Goal: Information Seeking & Learning: Learn about a topic

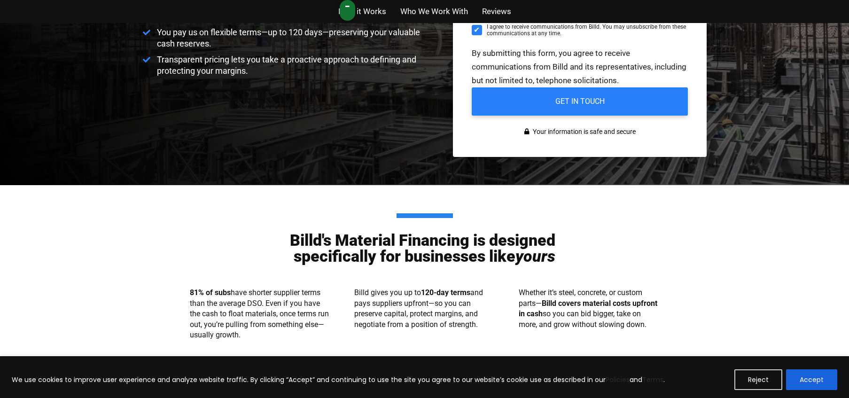
scroll to position [313, 0]
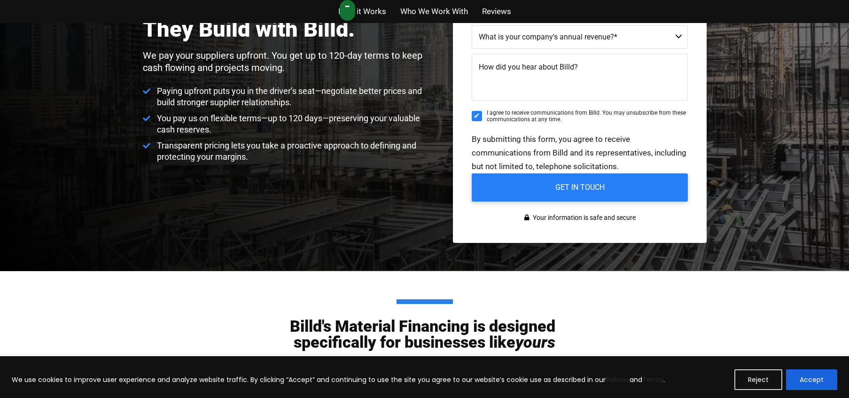
scroll to position [0, 0]
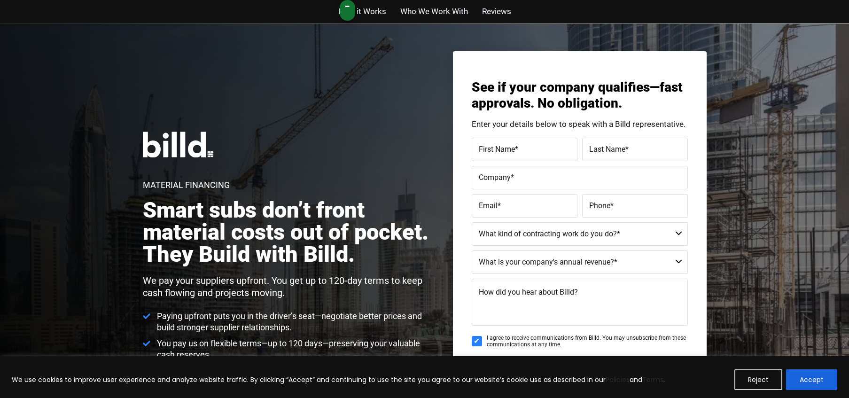
click at [322, 103] on div "Material Financing Smart subs don’t front material costs out of pocket. They Bu…" at bounding box center [424, 259] width 849 height 473
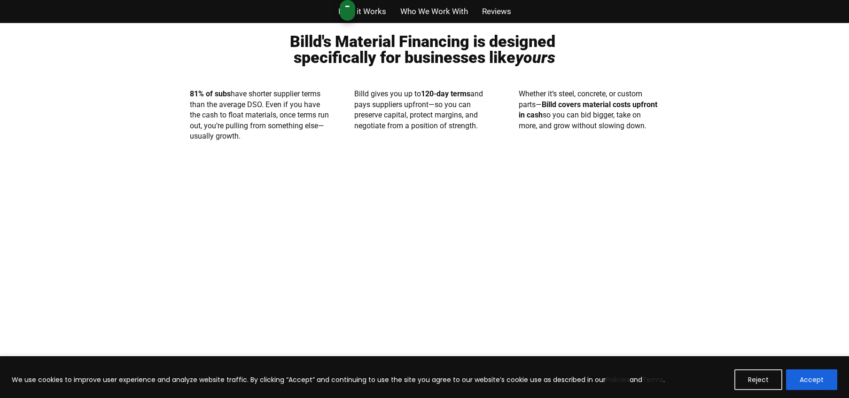
scroll to position [517, 0]
